Goal: Information Seeking & Learning: Learn about a topic

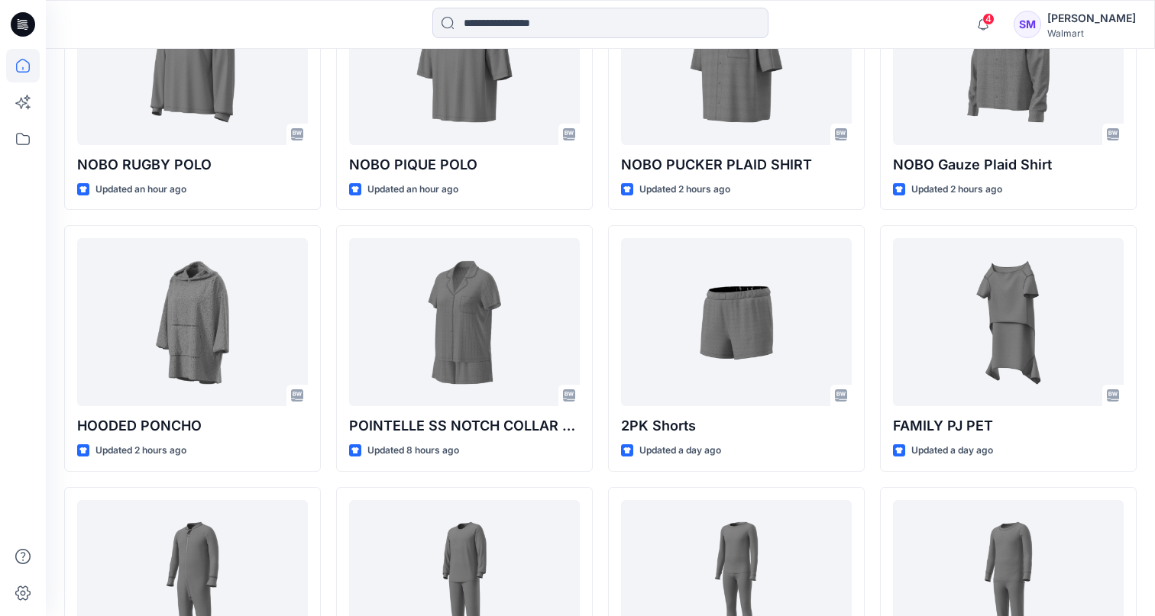
scroll to position [600, 0]
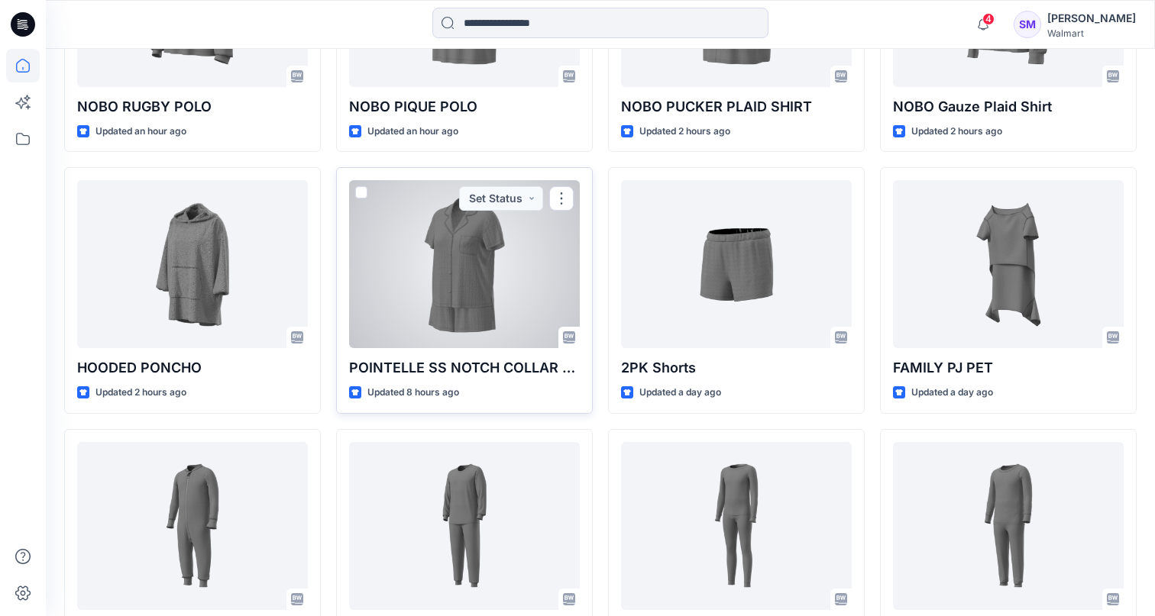
click at [453, 289] on div at bounding box center [464, 264] width 231 height 168
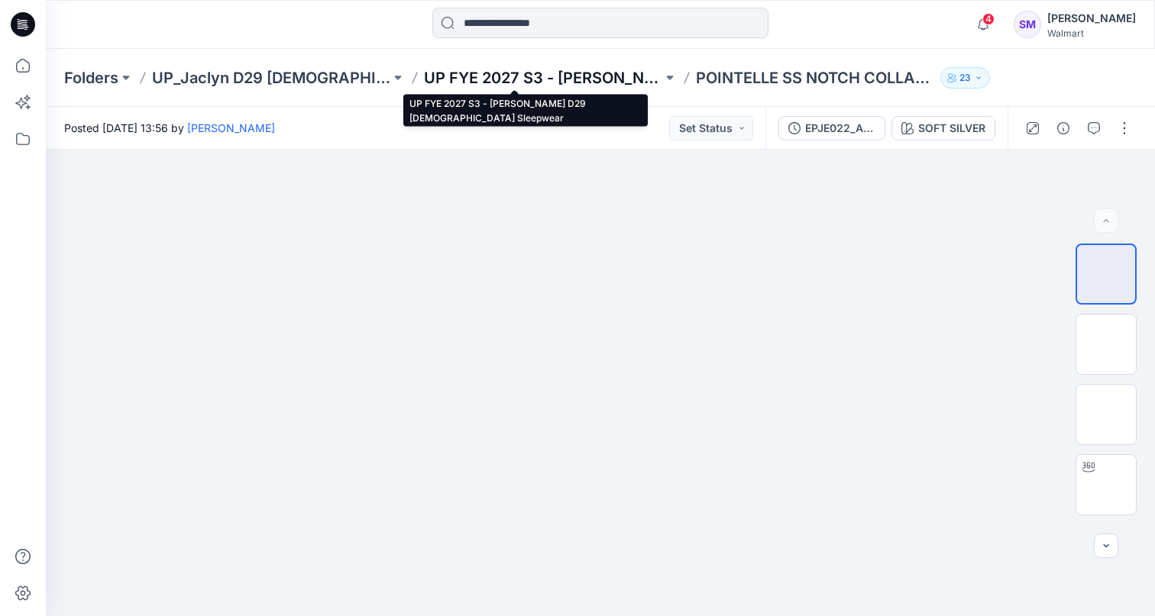
click at [473, 73] on p "UP FYE 2027 S3 - [PERSON_NAME] D29 [DEMOGRAPHIC_DATA] Sleepwear" at bounding box center [543, 77] width 238 height 21
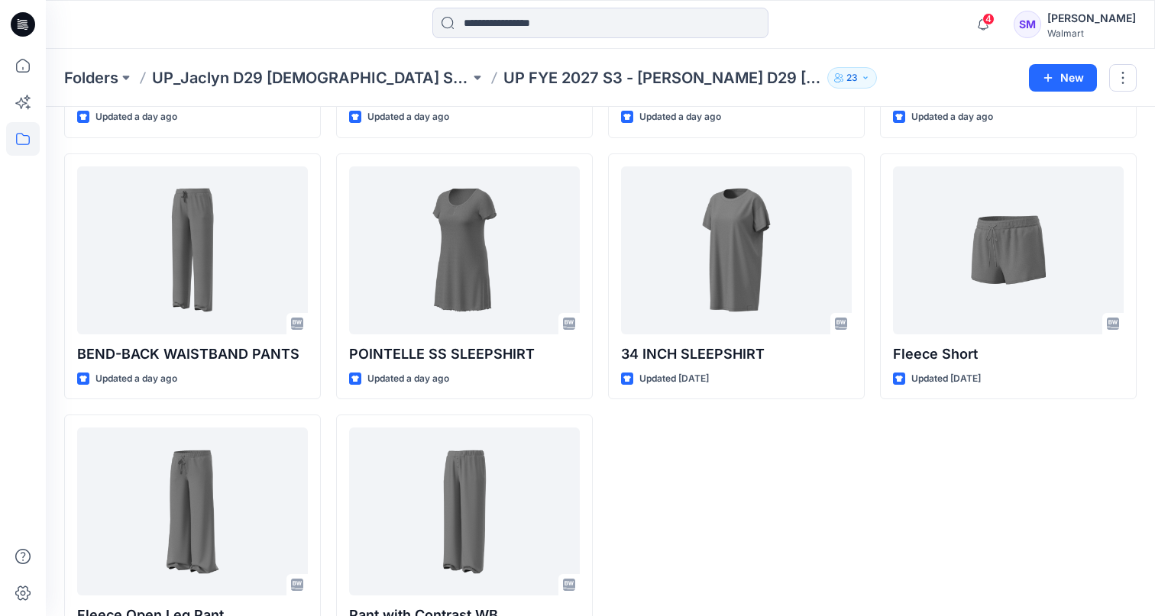
scroll to position [794, 0]
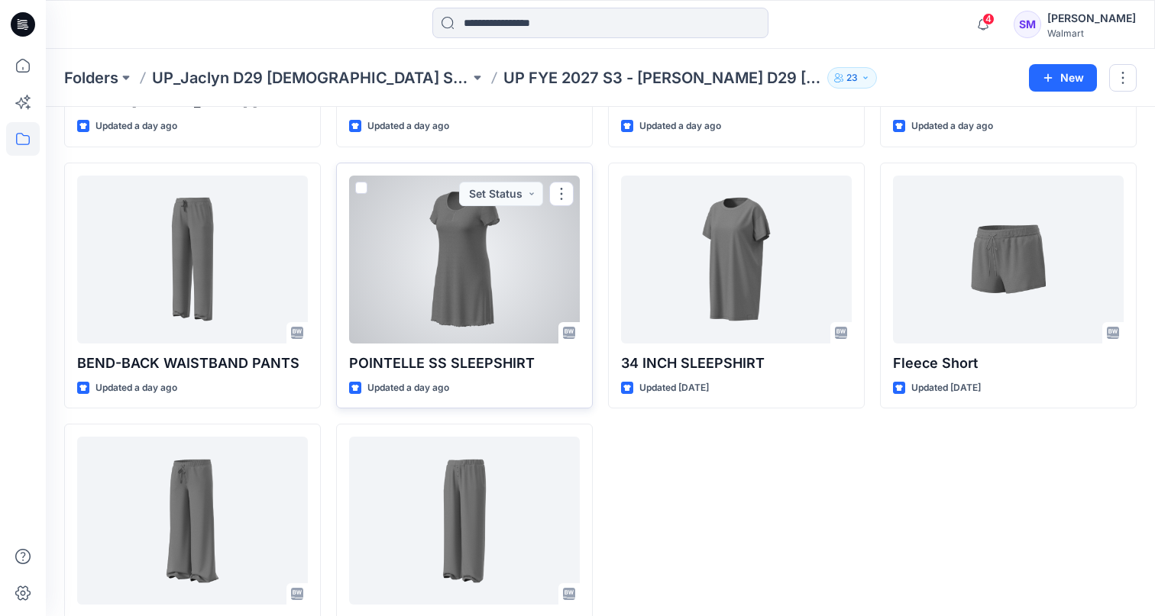
click at [494, 251] on div at bounding box center [464, 260] width 231 height 168
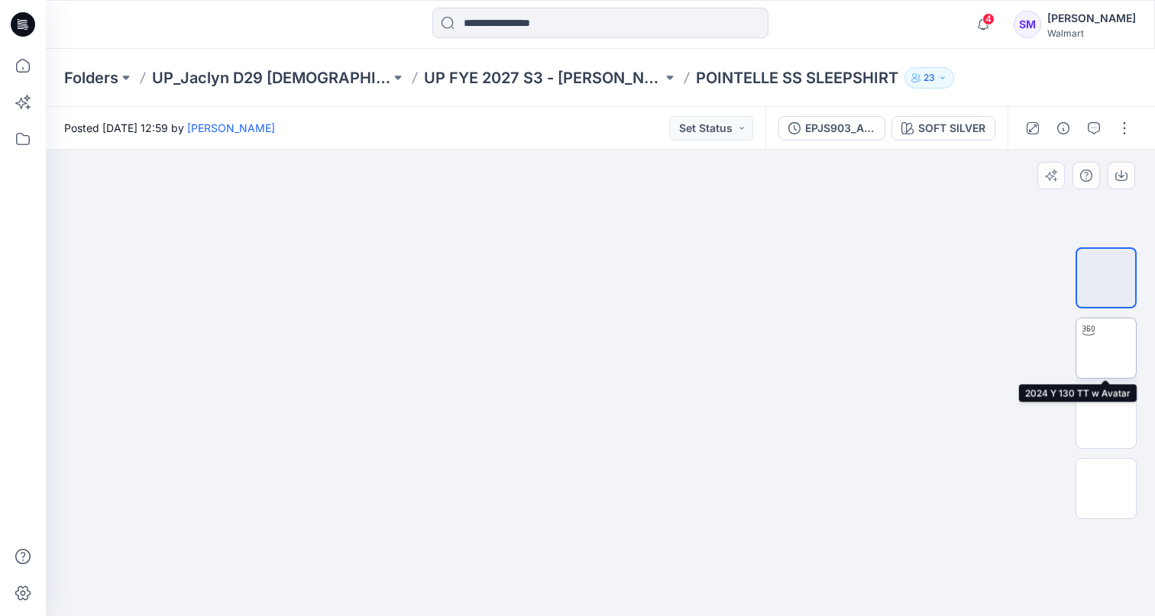
click at [1106, 348] on img at bounding box center [1106, 348] width 0 height 0
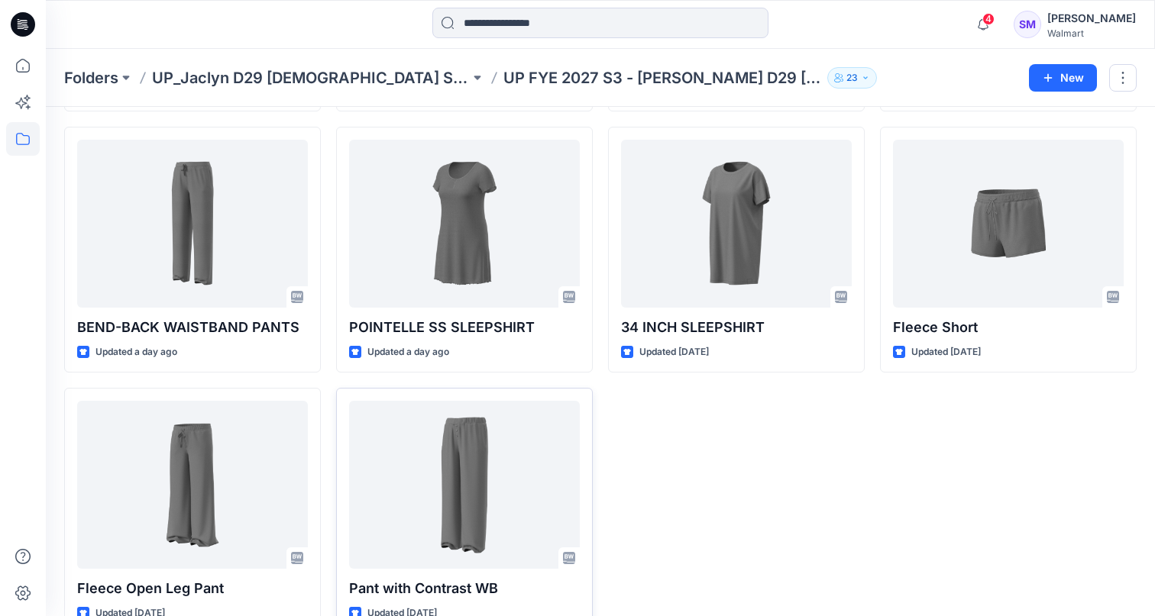
scroll to position [831, 0]
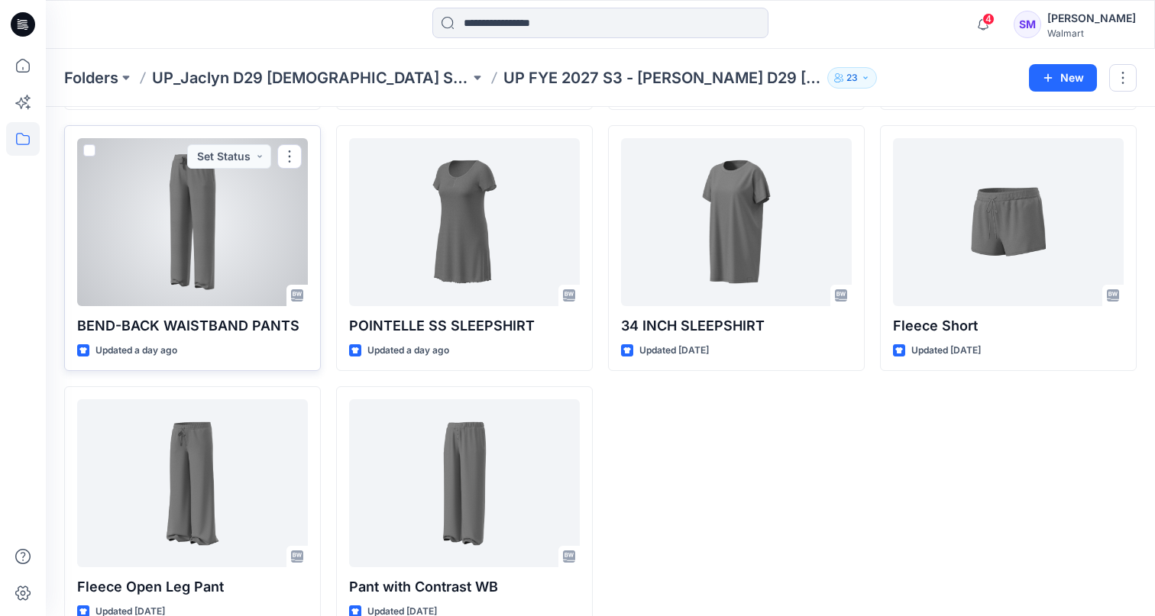
click at [206, 232] on div at bounding box center [192, 222] width 231 height 168
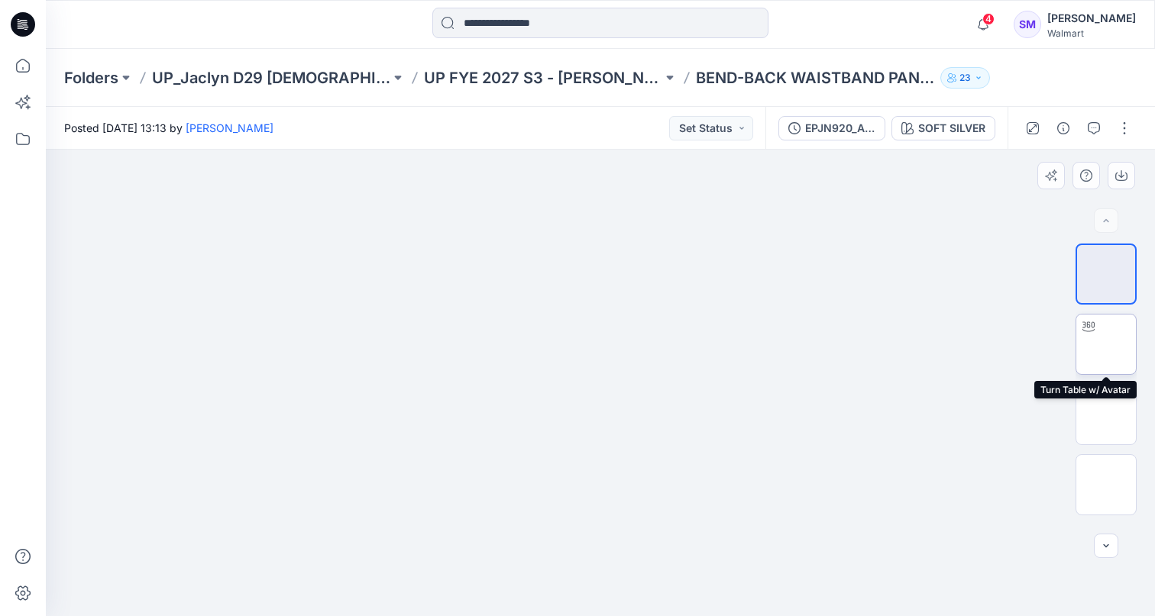
click at [1106, 345] on img at bounding box center [1106, 345] width 0 height 0
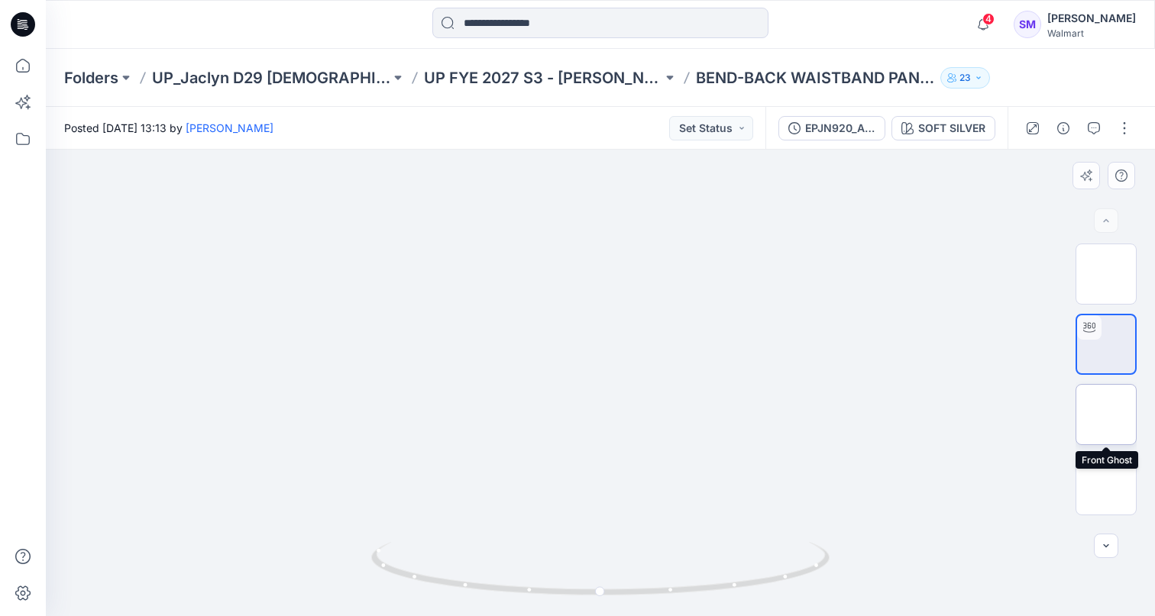
click at [1106, 415] on img at bounding box center [1106, 415] width 0 height 0
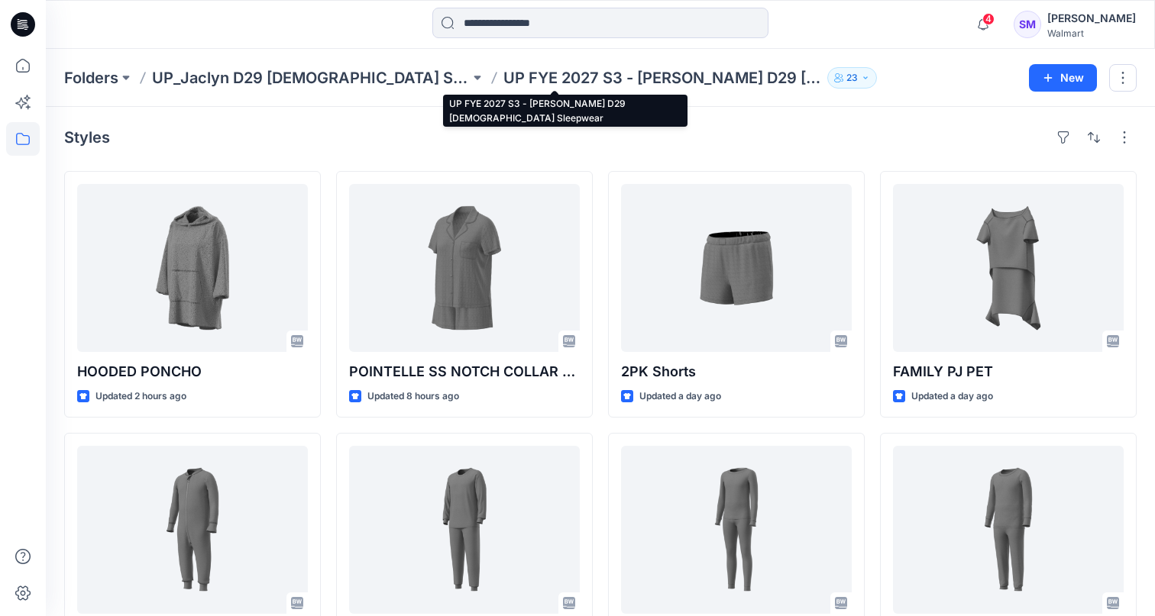
click at [529, 74] on p "UP FYE 2027 S3 - [PERSON_NAME] D29 [DEMOGRAPHIC_DATA] Sleepwear" at bounding box center [662, 77] width 318 height 21
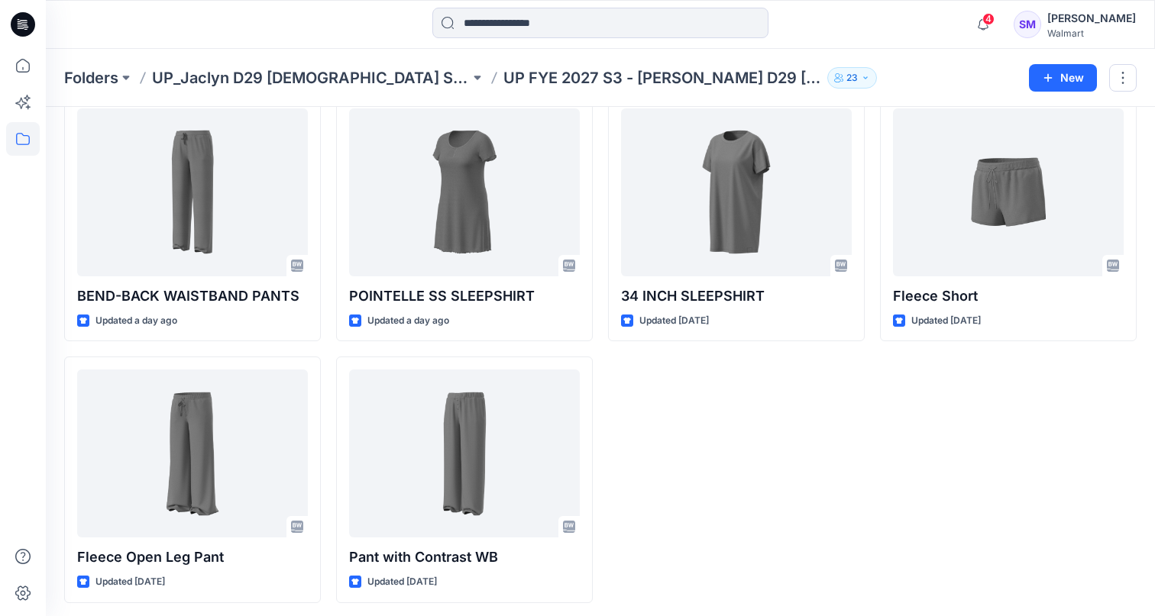
scroll to position [860, 0]
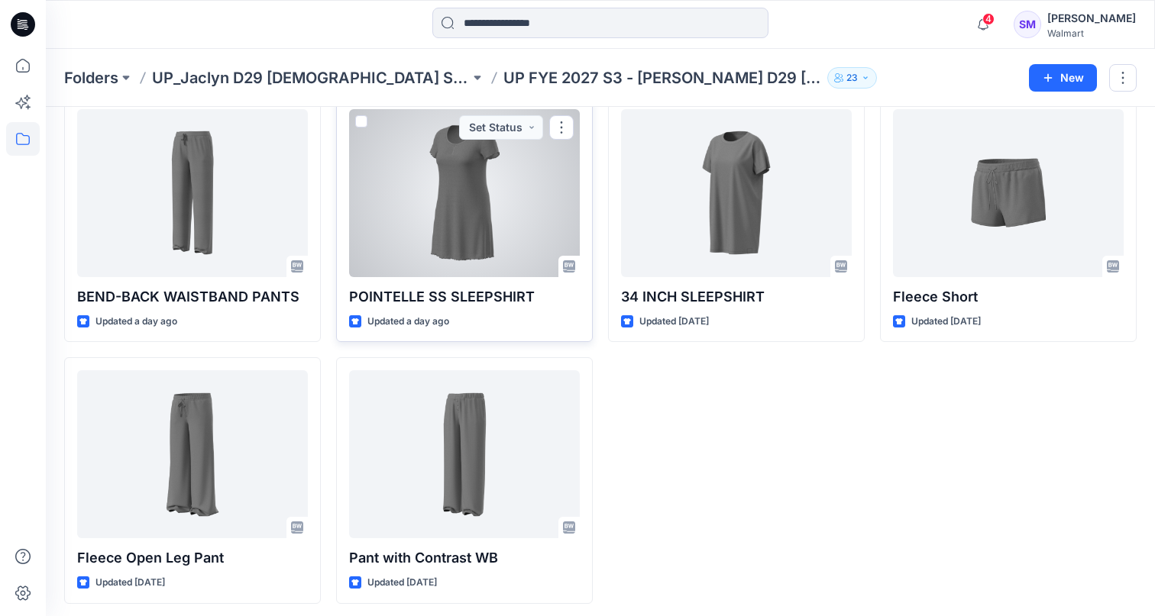
click at [555, 322] on div "Updated a day ago" at bounding box center [464, 322] width 231 height 16
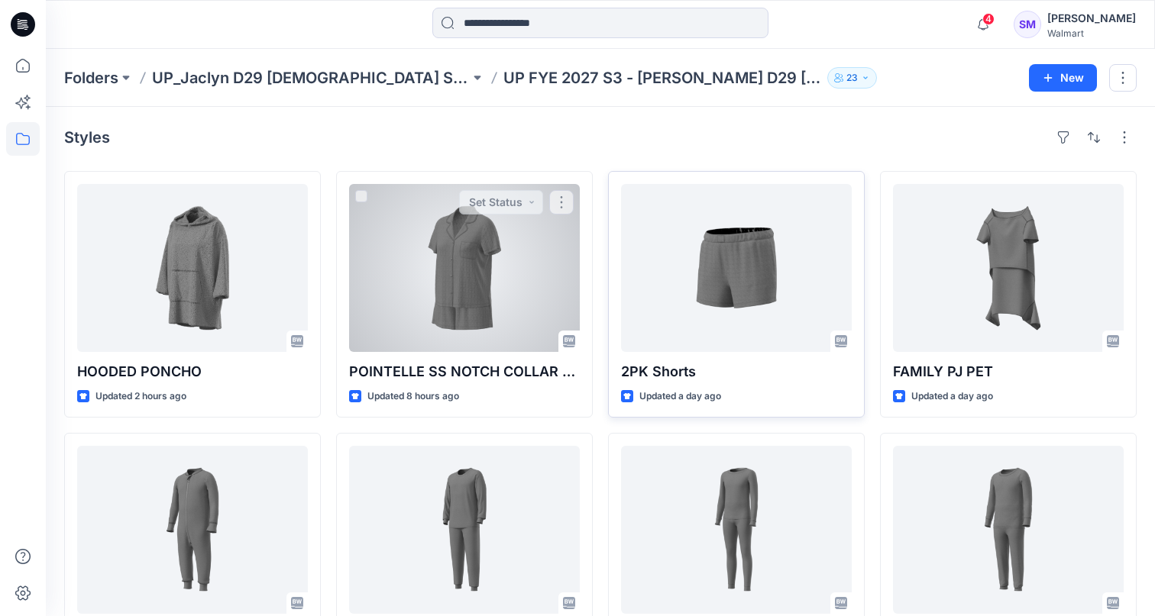
scroll to position [0, 0]
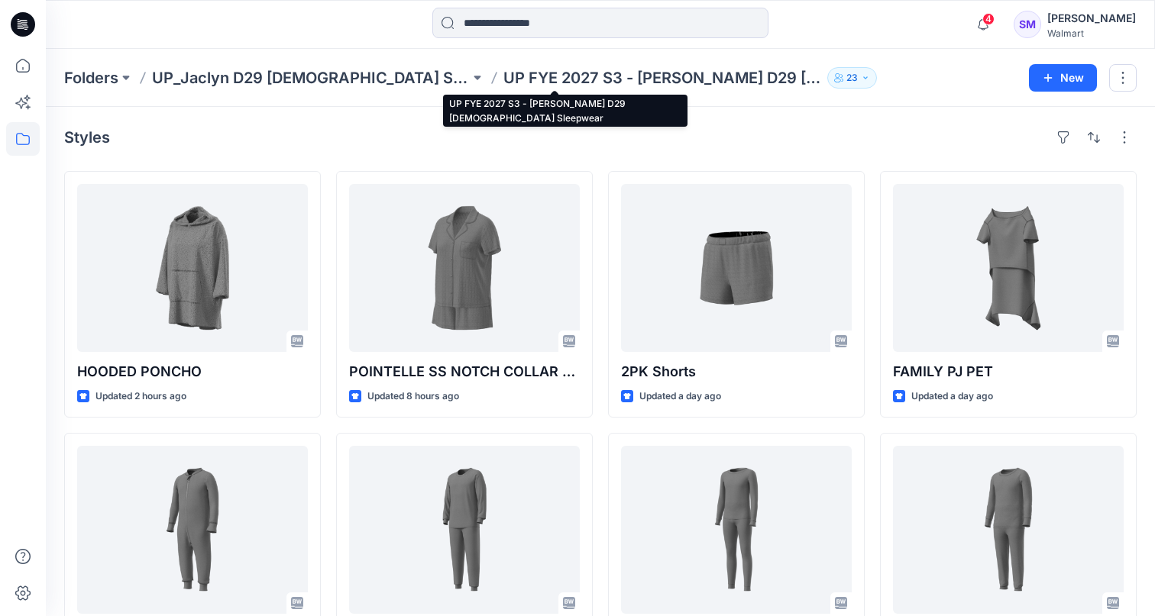
click at [645, 82] on p "UP FYE 2027 S3 - [PERSON_NAME] D29 [DEMOGRAPHIC_DATA] Sleepwear" at bounding box center [662, 77] width 318 height 21
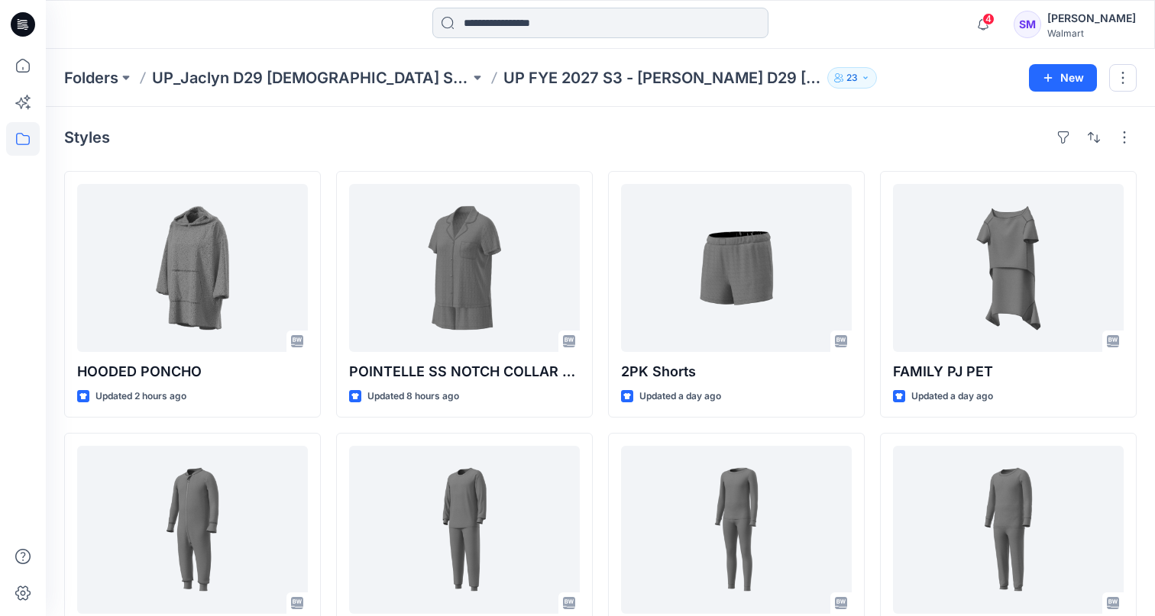
click at [577, 37] on input at bounding box center [600, 23] width 336 height 31
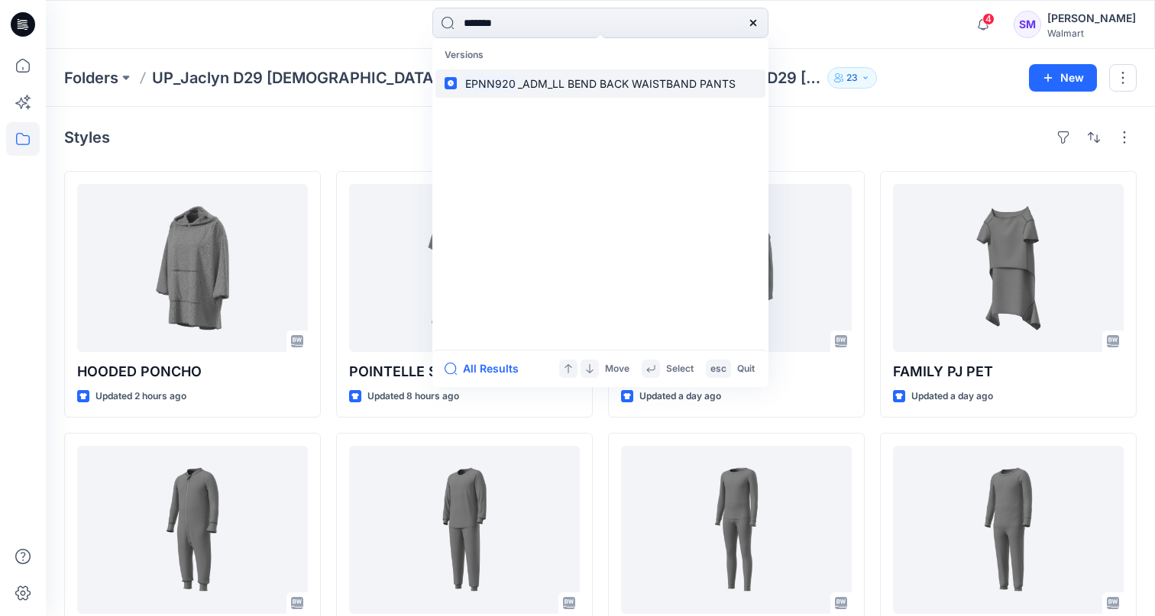
type input "*******"
click at [584, 81] on span "_ADM_LL BEND BACK WAISTBAND PANTS" at bounding box center [627, 83] width 218 height 13
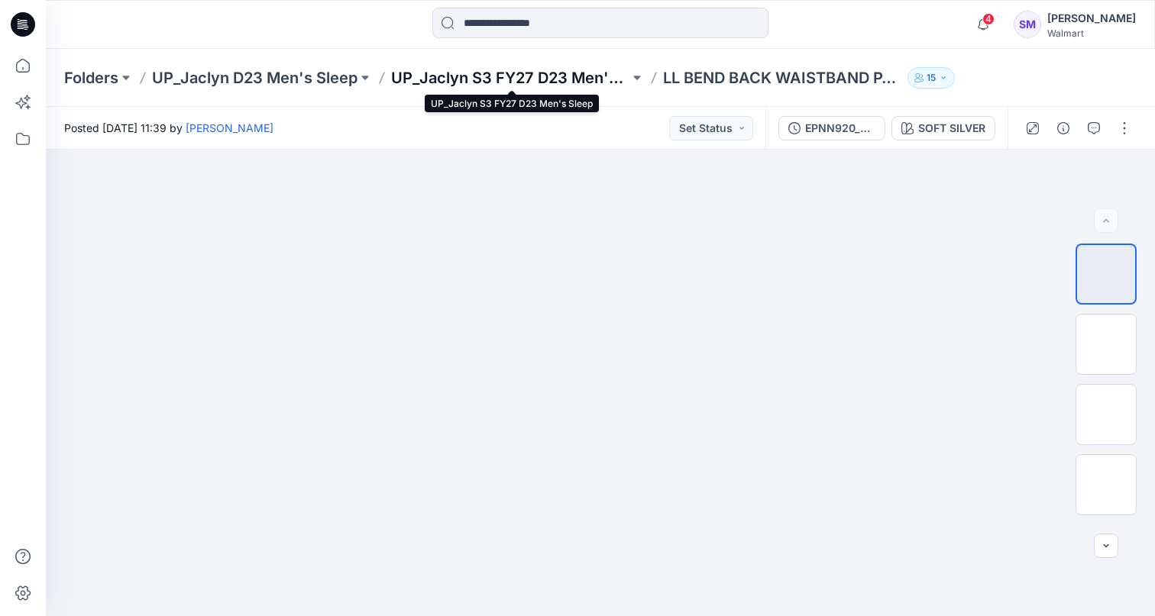
click at [568, 79] on p "UP_Jaclyn S3 FY27 D23 Men's Sleep" at bounding box center [510, 77] width 238 height 21
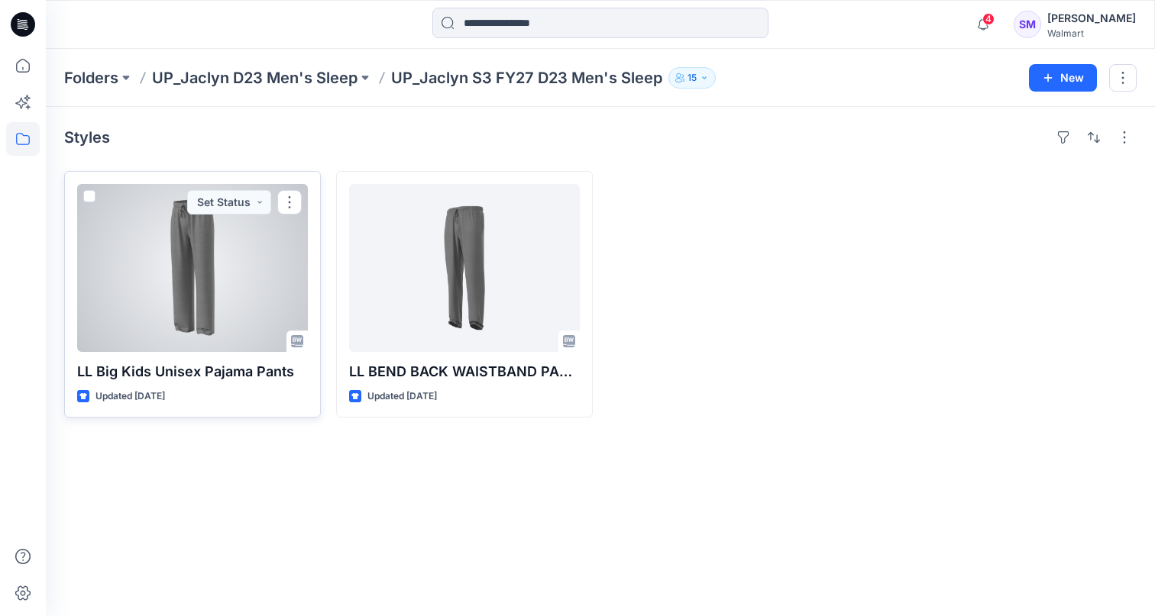
click at [200, 280] on div at bounding box center [192, 268] width 231 height 168
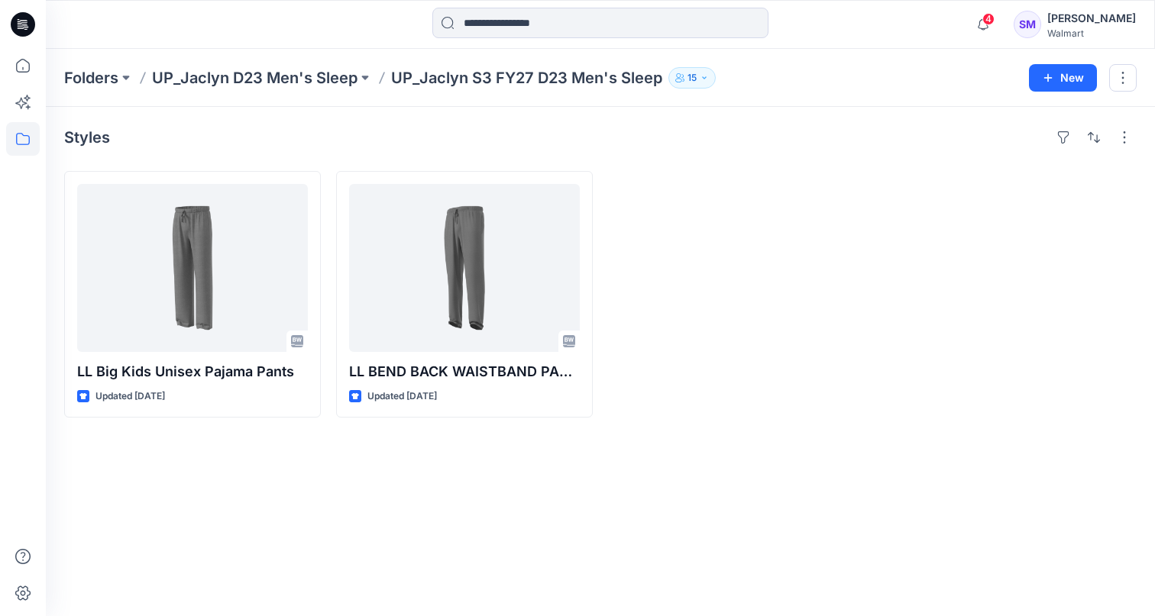
click at [995, 23] on span "4" at bounding box center [988, 19] width 12 height 12
